Goal: Find specific page/section: Find specific page/section

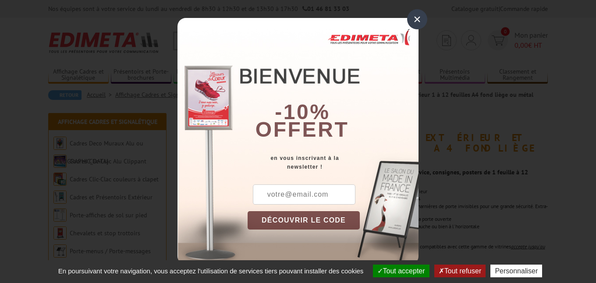
click at [416, 19] on div "×" at bounding box center [417, 19] width 20 height 20
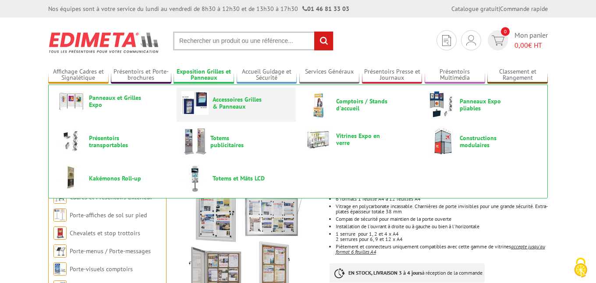
click at [220, 108] on span "Accessoires Grilles & Panneaux" at bounding box center [238, 103] width 53 height 14
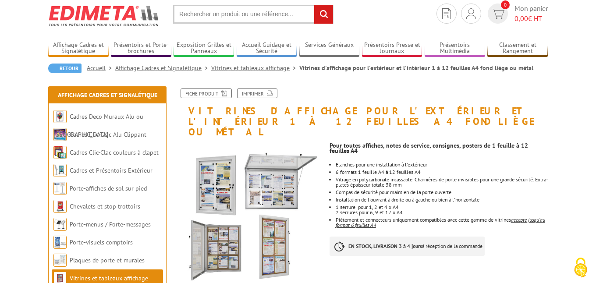
scroll to position [38, 0]
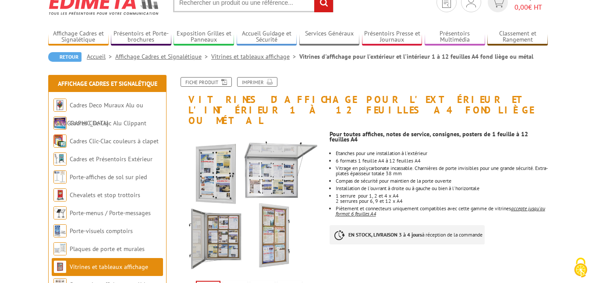
click at [253, 57] on link "Vitrines et tableaux affichage" at bounding box center [255, 57] width 88 height 8
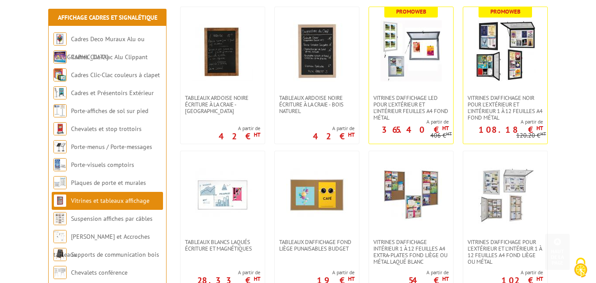
scroll to position [232, 0]
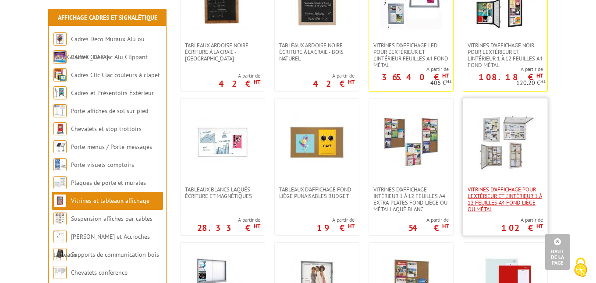
click at [476, 201] on span "Vitrines d'affichage pour l'extérieur et l'intérieur 1 à 12 feuilles A4 fond li…" at bounding box center [504, 199] width 75 height 26
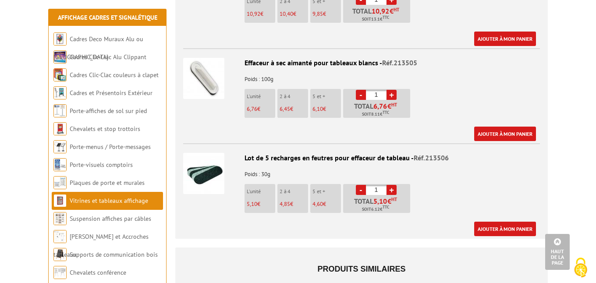
scroll to position [2419, 0]
